Goal: Transaction & Acquisition: Download file/media

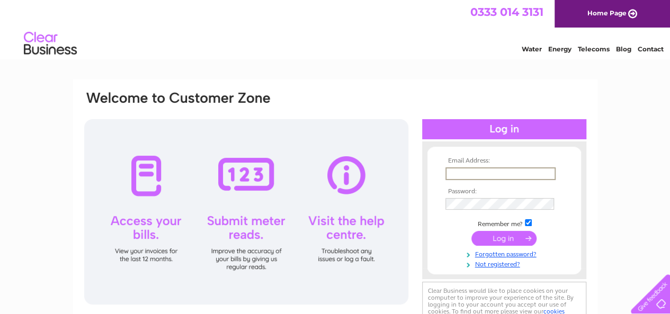
click at [462, 173] on input "text" at bounding box center [500, 173] width 110 height 13
click at [465, 173] on input "text" at bounding box center [500, 173] width 110 height 13
type input "romanpoundplusltd1@gmail.com"
click at [497, 238] on input "submit" at bounding box center [503, 237] width 65 height 15
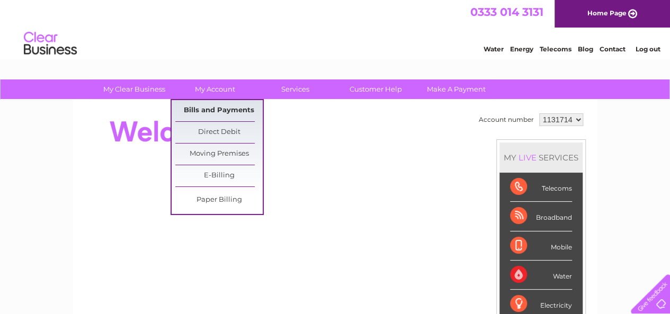
click at [213, 105] on link "Bills and Payments" at bounding box center [218, 110] width 87 height 21
click at [210, 107] on link "Bills and Payments" at bounding box center [218, 110] width 87 height 21
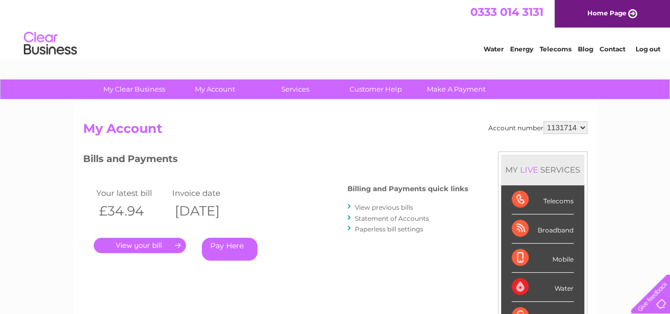
scroll to position [53, 0]
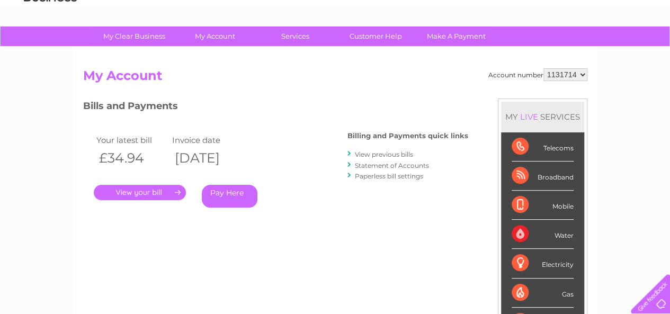
click at [385, 151] on link "View previous bills" at bounding box center [384, 154] width 58 height 8
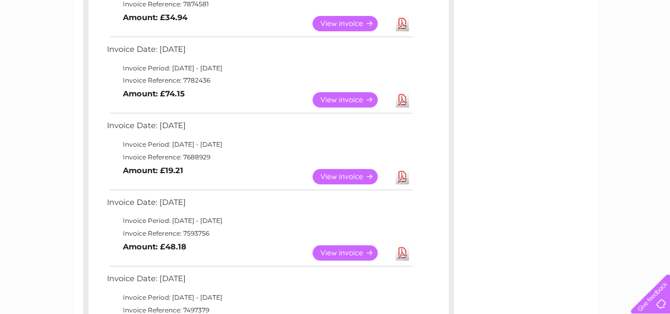
scroll to position [212, 0]
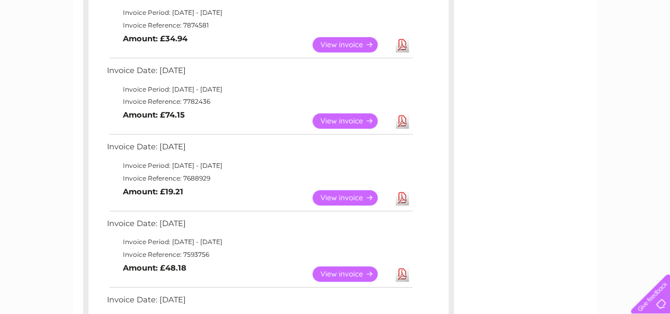
click at [400, 198] on link "Download" at bounding box center [401, 197] width 13 height 15
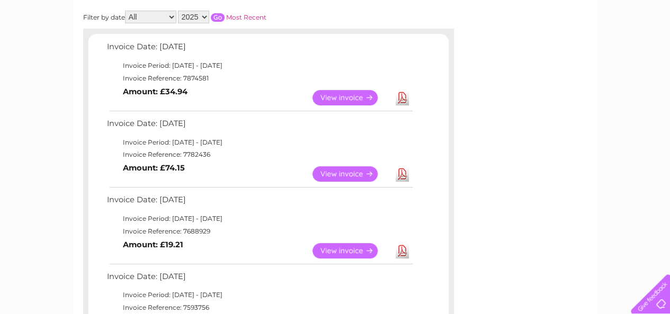
click at [401, 175] on link "Download" at bounding box center [401, 173] width 13 height 15
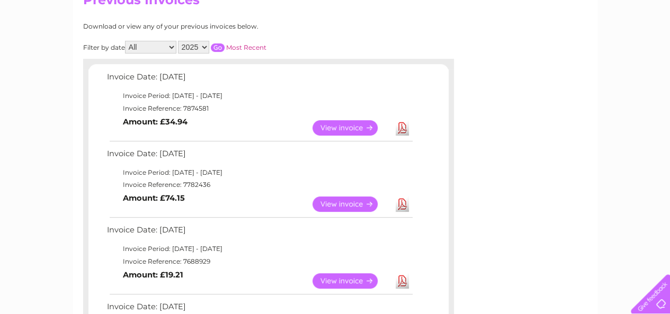
scroll to position [106, 0]
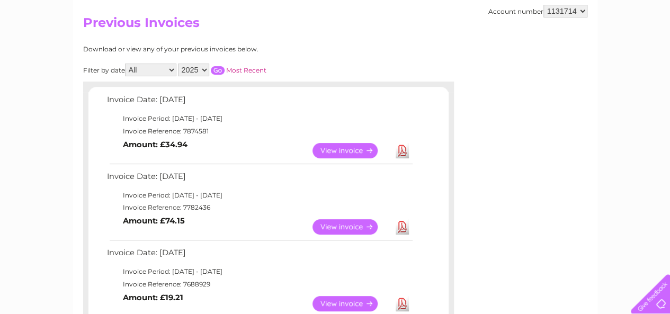
click at [401, 145] on link "Download" at bounding box center [401, 150] width 13 height 15
